Goal: Information Seeking & Learning: Learn about a topic

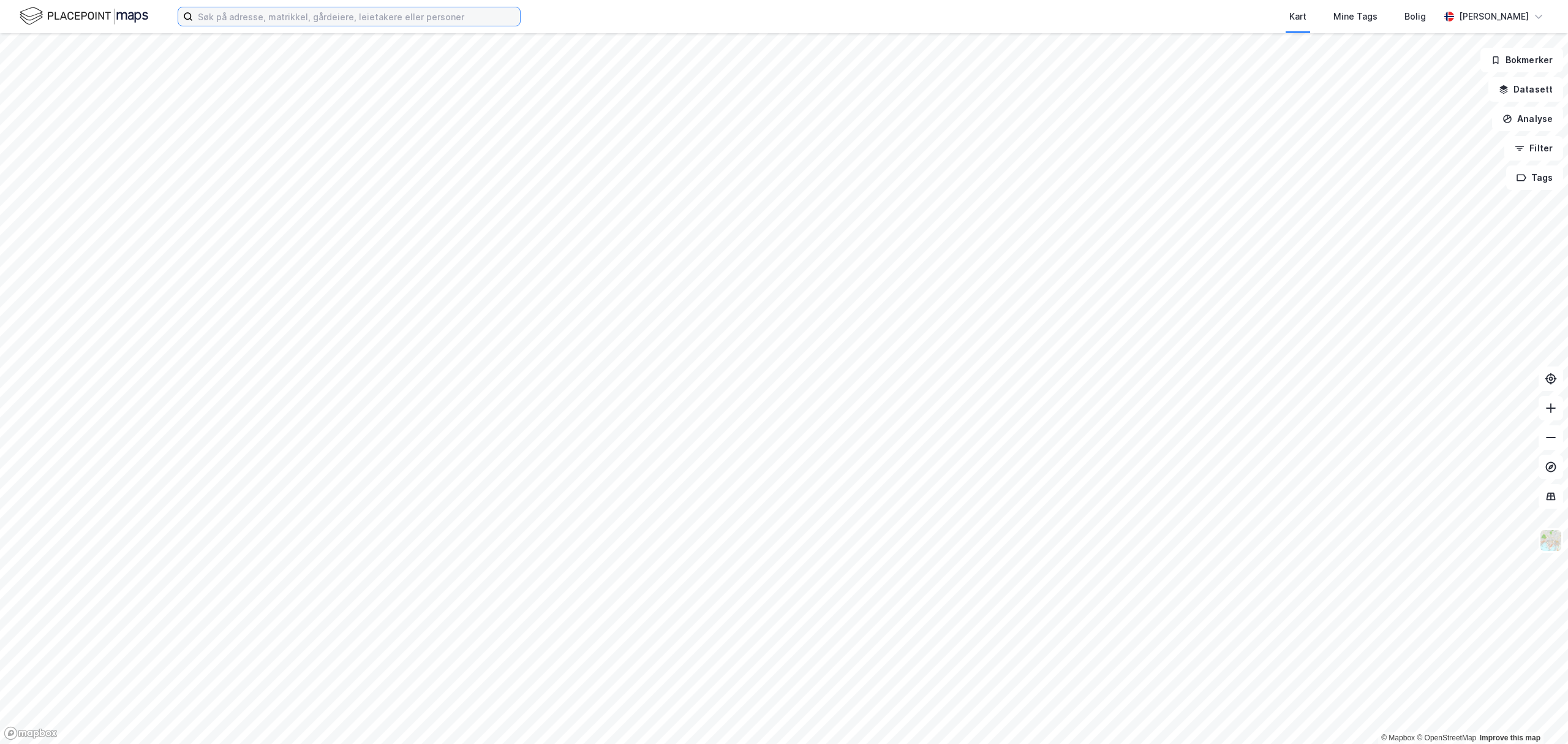
click at [314, 20] on input at bounding box center [356, 16] width 327 height 18
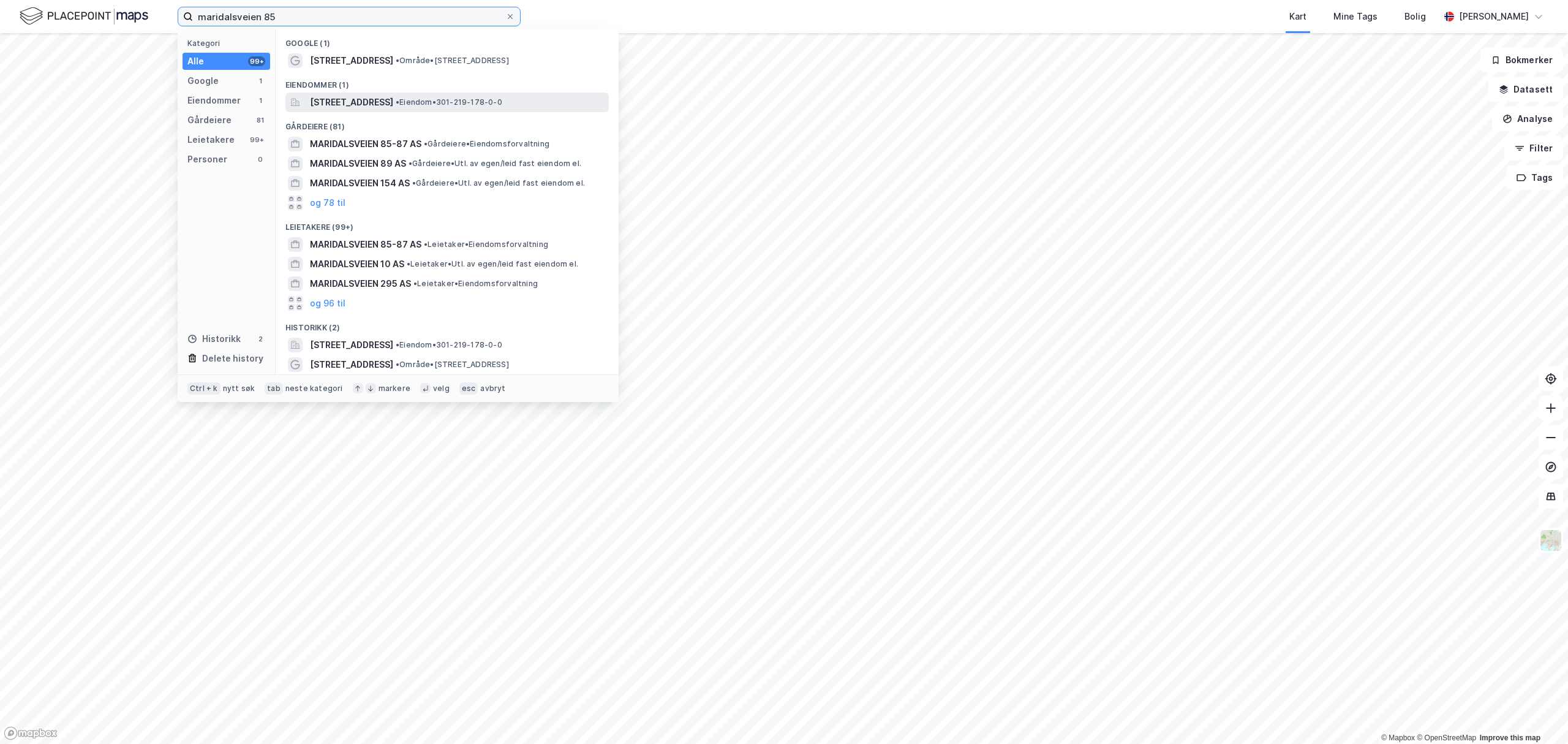
type input "maridalsveien 85"
click at [359, 97] on span "Maridalsveien 85, 0458, OSLO, OSLO" at bounding box center [351, 102] width 83 height 14
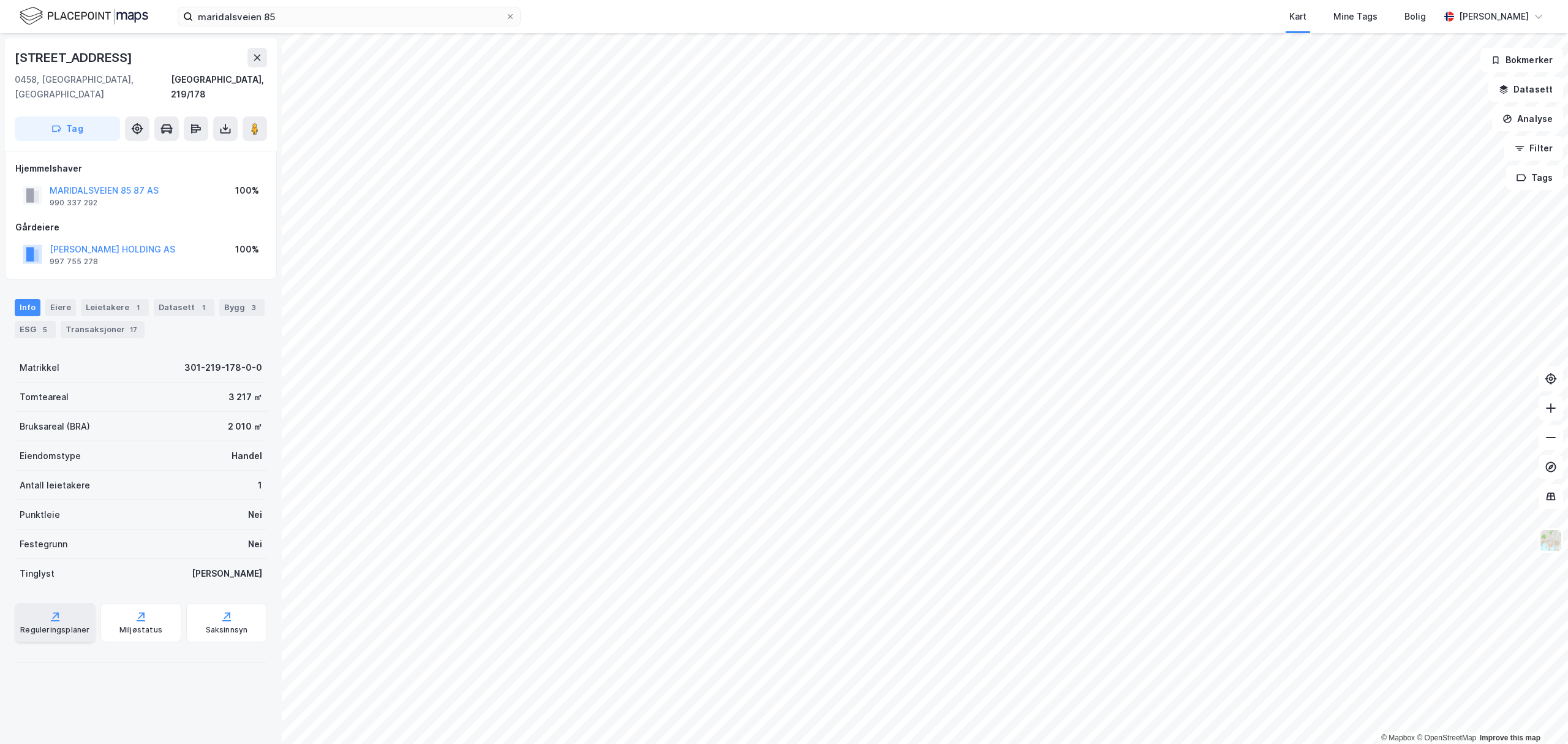
click at [69, 606] on div "Reguleringsplaner" at bounding box center [55, 623] width 81 height 39
click at [223, 625] on div "Saksinnsyn" at bounding box center [227, 630] width 42 height 10
click at [127, 603] on div "Miljøstatus" at bounding box center [141, 623] width 81 height 39
click at [58, 625] on div "Reguleringsplaner" at bounding box center [55, 630] width 69 height 10
